Goal: Information Seeking & Learning: Learn about a topic

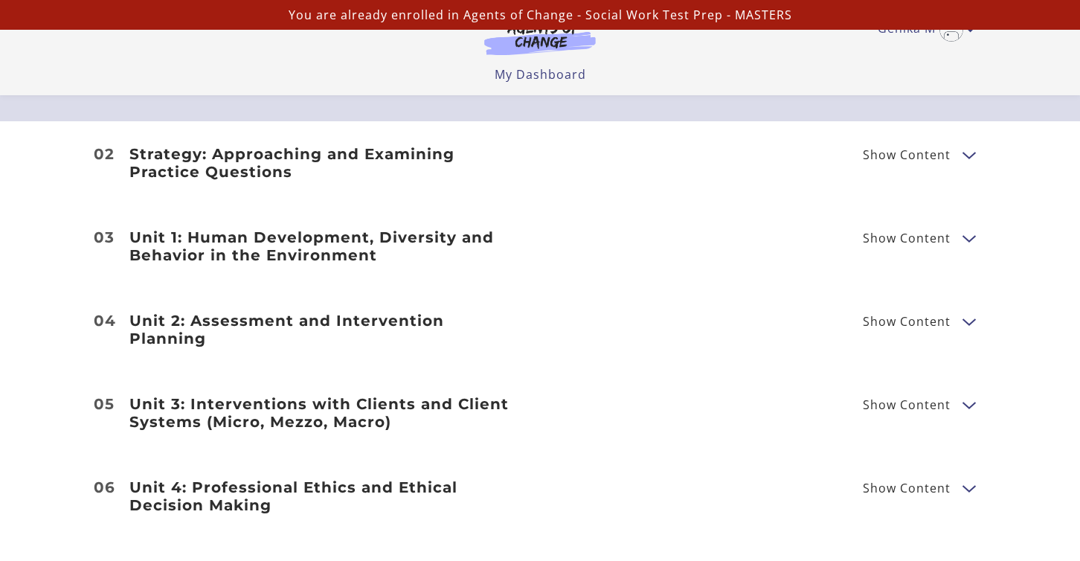
scroll to position [1822, 0]
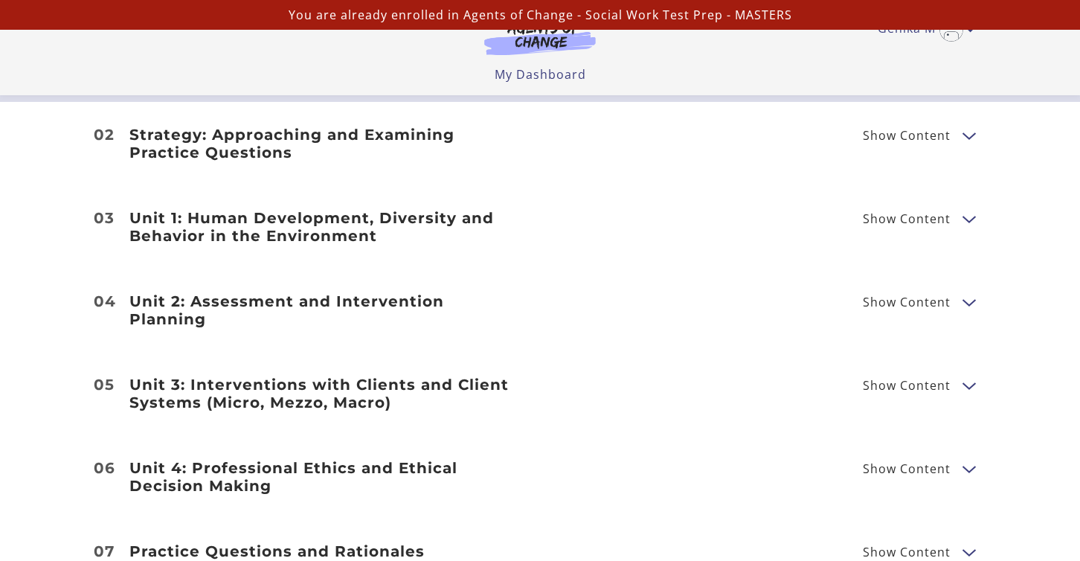
click at [971, 135] on button "Show Content" at bounding box center [969, 135] width 12 height 19
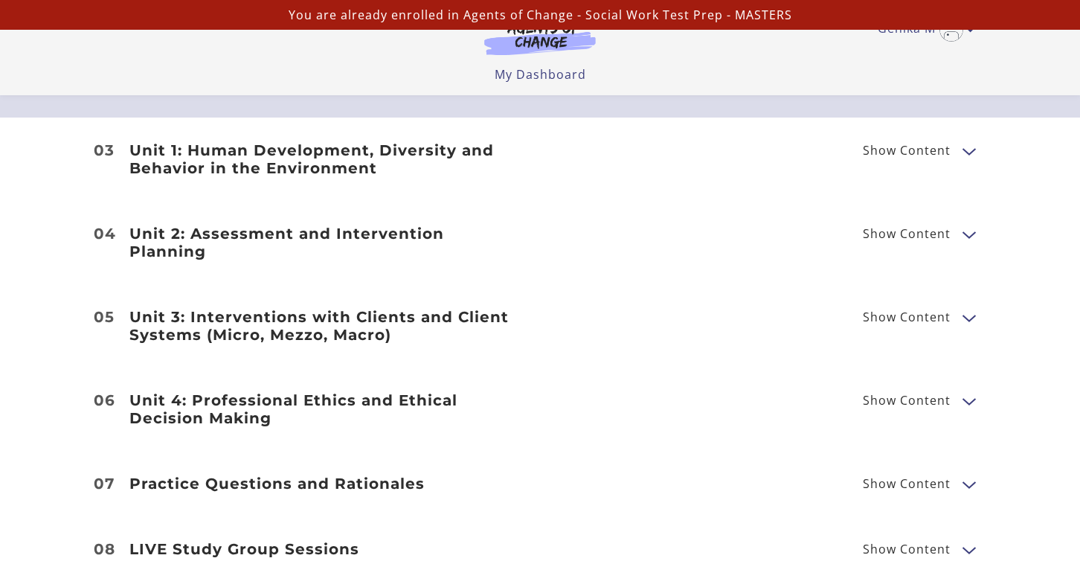
scroll to position [1984, 0]
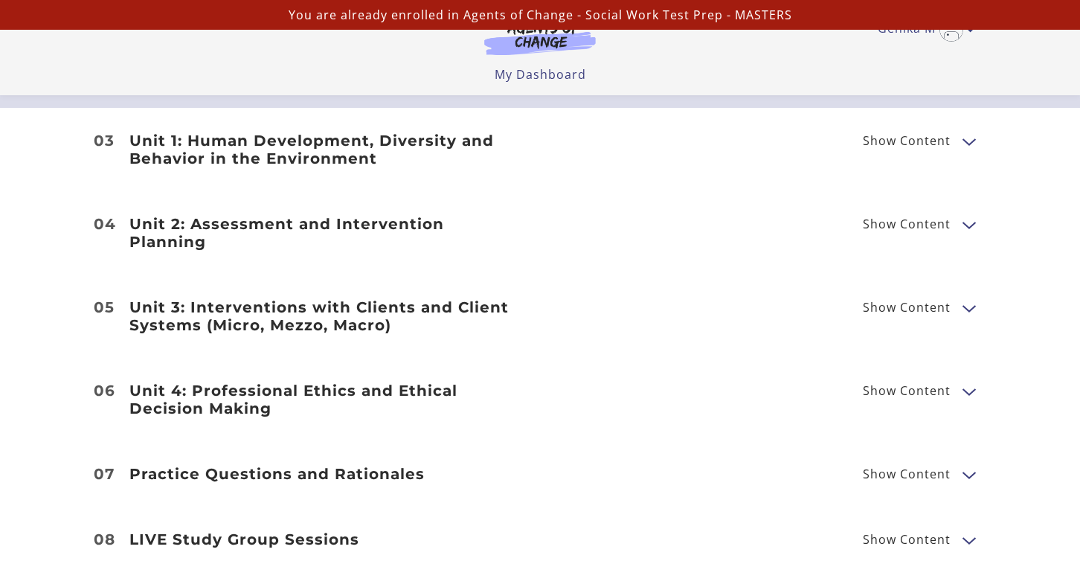
click at [973, 143] on button "Show Content" at bounding box center [969, 141] width 12 height 19
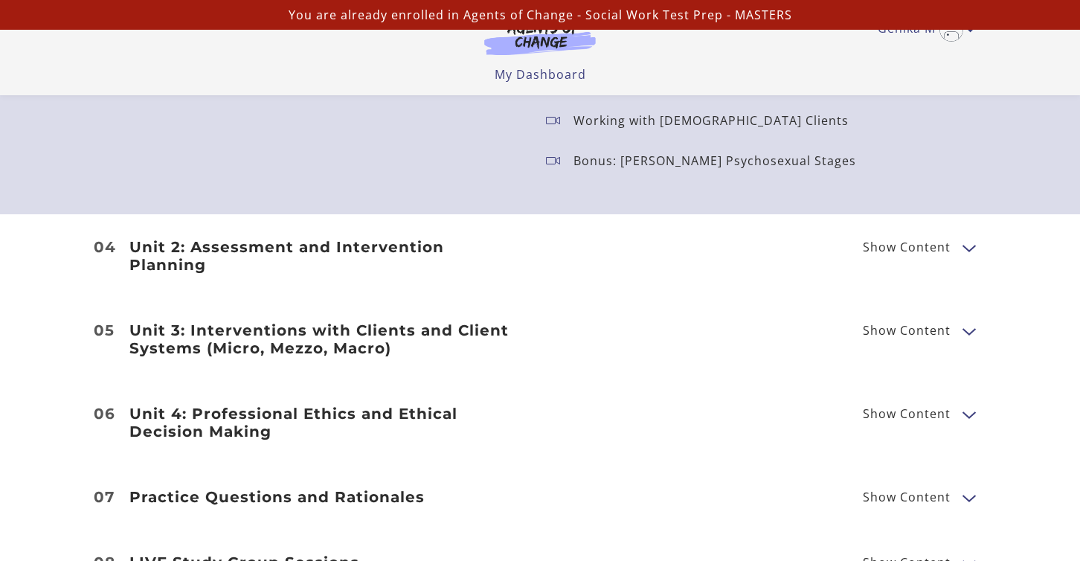
scroll to position [2504, 0]
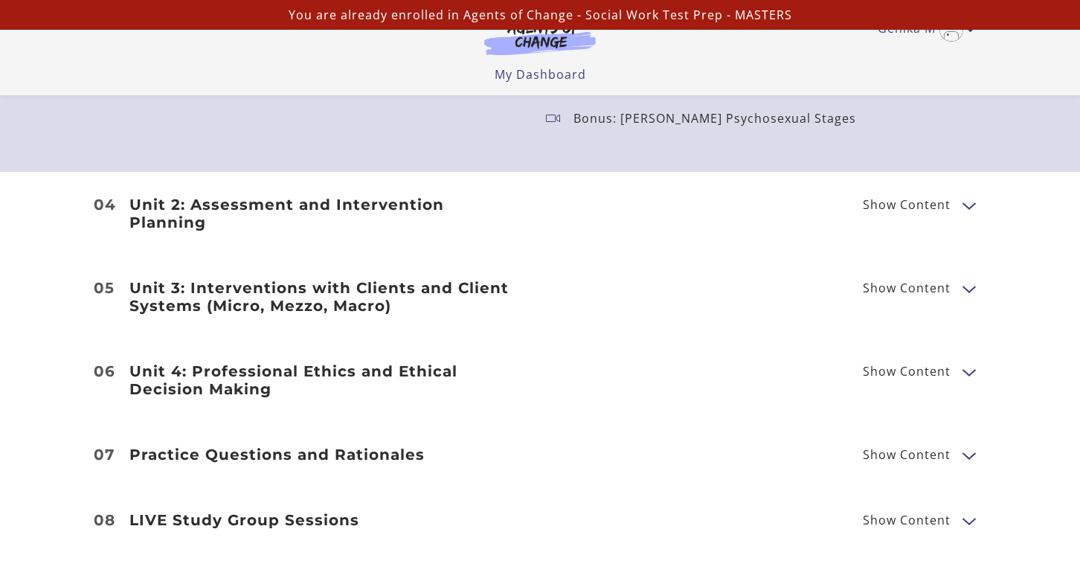
click at [970, 196] on button "Show Content" at bounding box center [969, 205] width 12 height 19
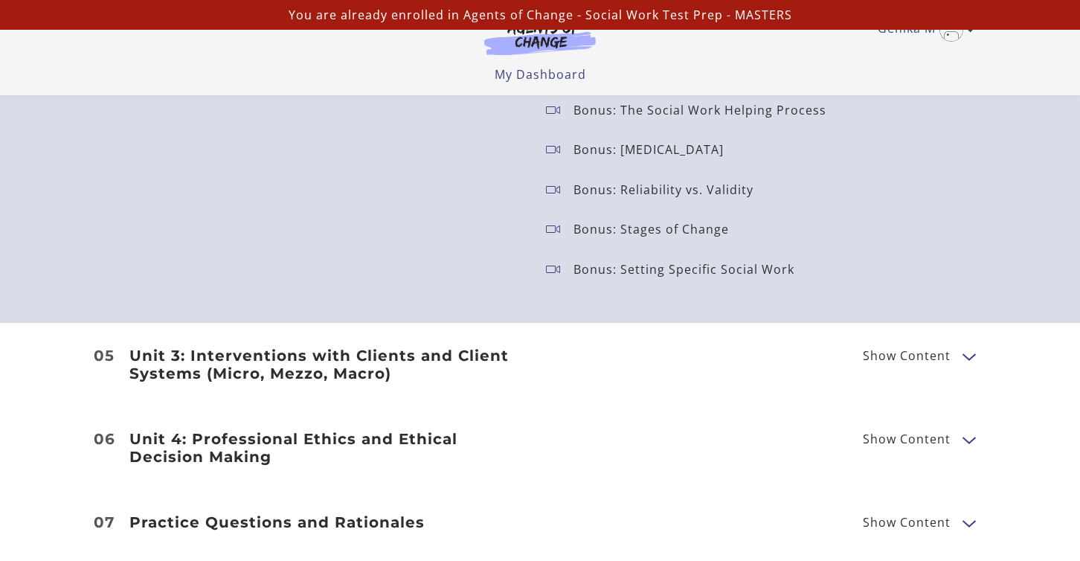
scroll to position [3218, 0]
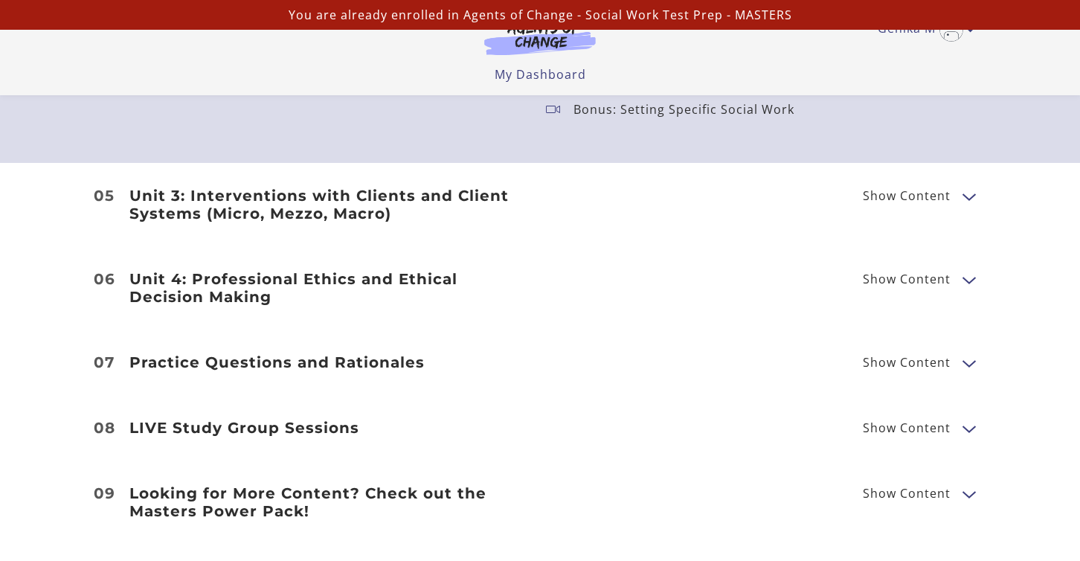
click at [964, 187] on button "Show Content" at bounding box center [969, 196] width 12 height 19
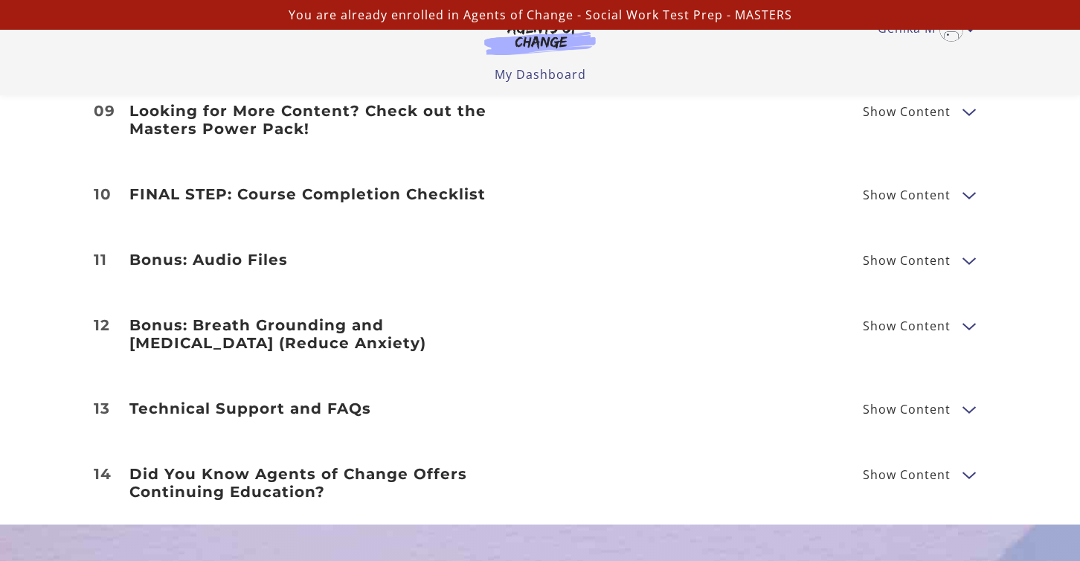
scroll to position [4015, 0]
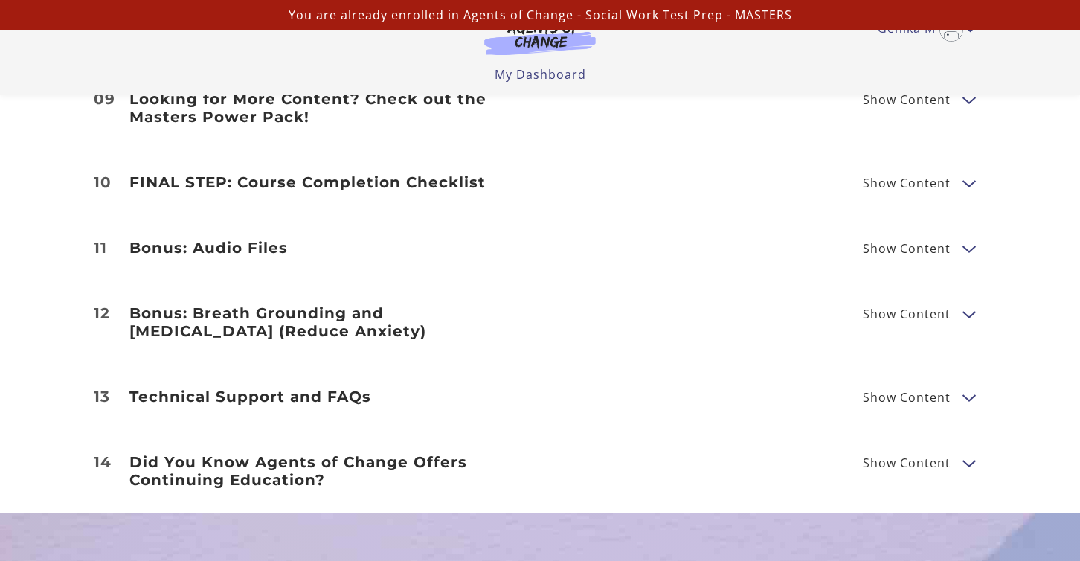
click at [940, 242] on span "Show Content" at bounding box center [907, 248] width 88 height 12
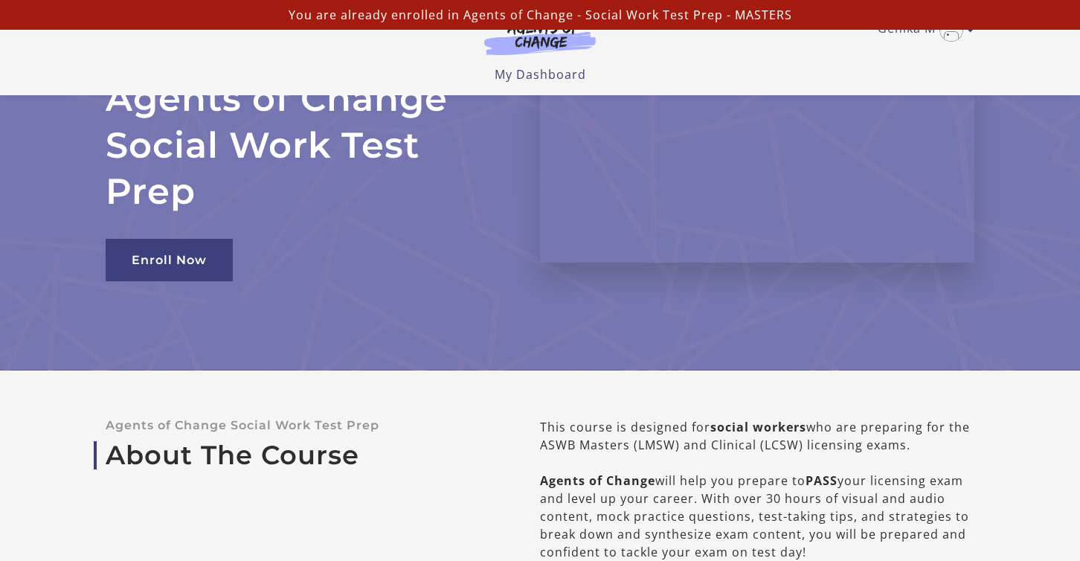
scroll to position [0, 0]
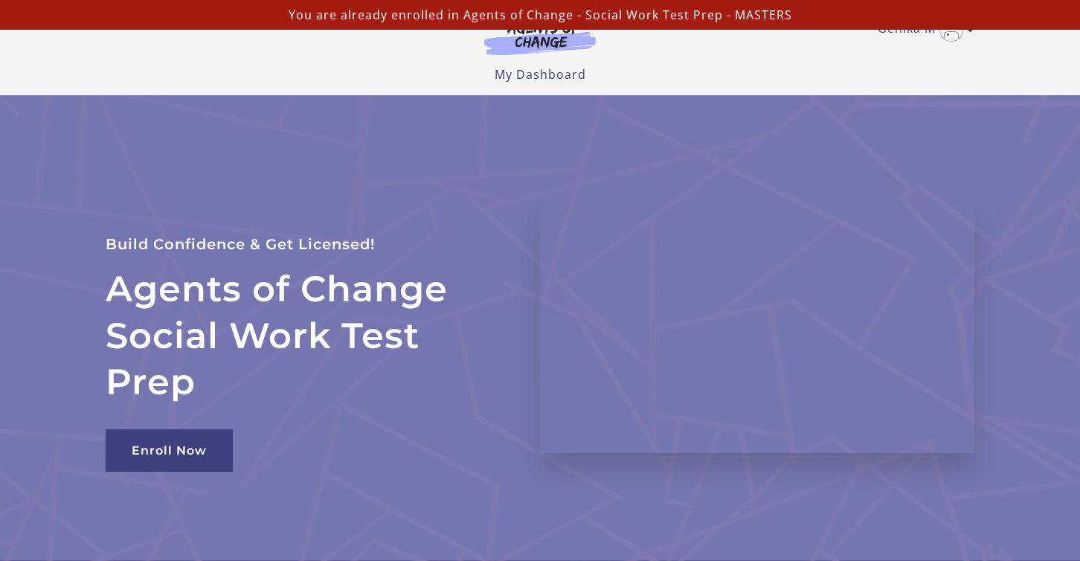
click at [768, 75] on ul "My Dashboard My Account Support Sign Out" at bounding box center [540, 74] width 869 height 18
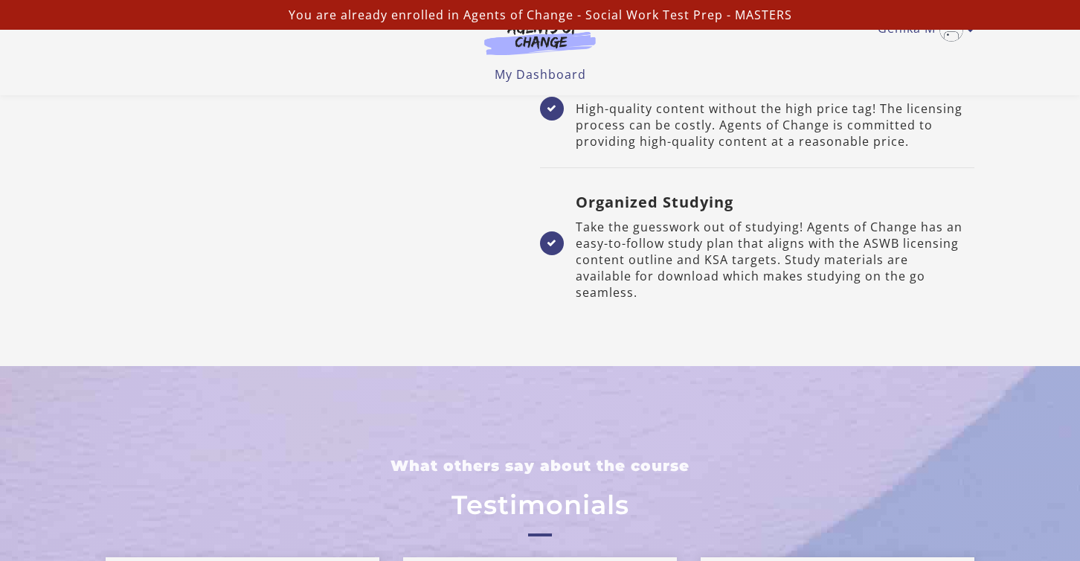
scroll to position [3022, 0]
